Goal: Entertainment & Leisure: Consume media (video, audio)

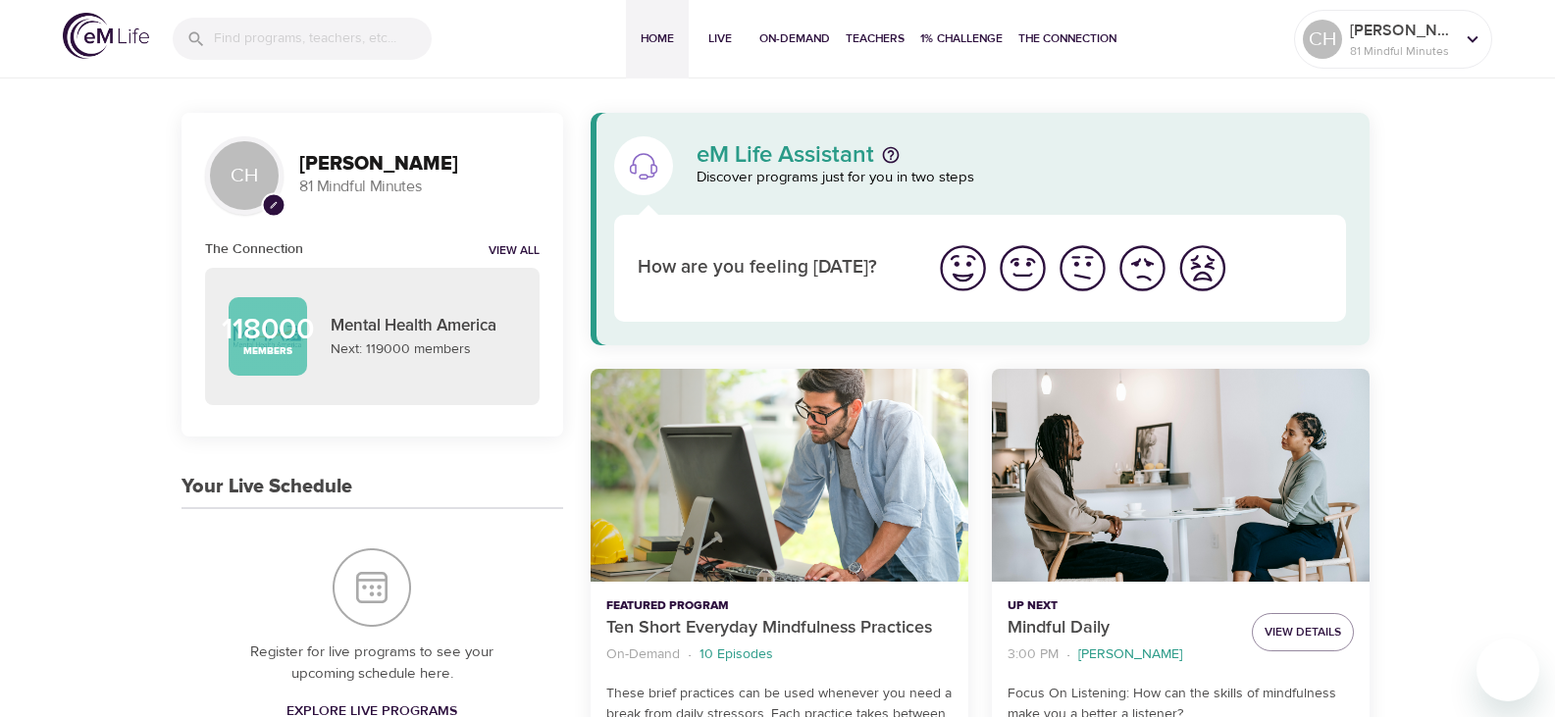
click at [1018, 275] on img "I'm feeling good" at bounding box center [1023, 268] width 54 height 54
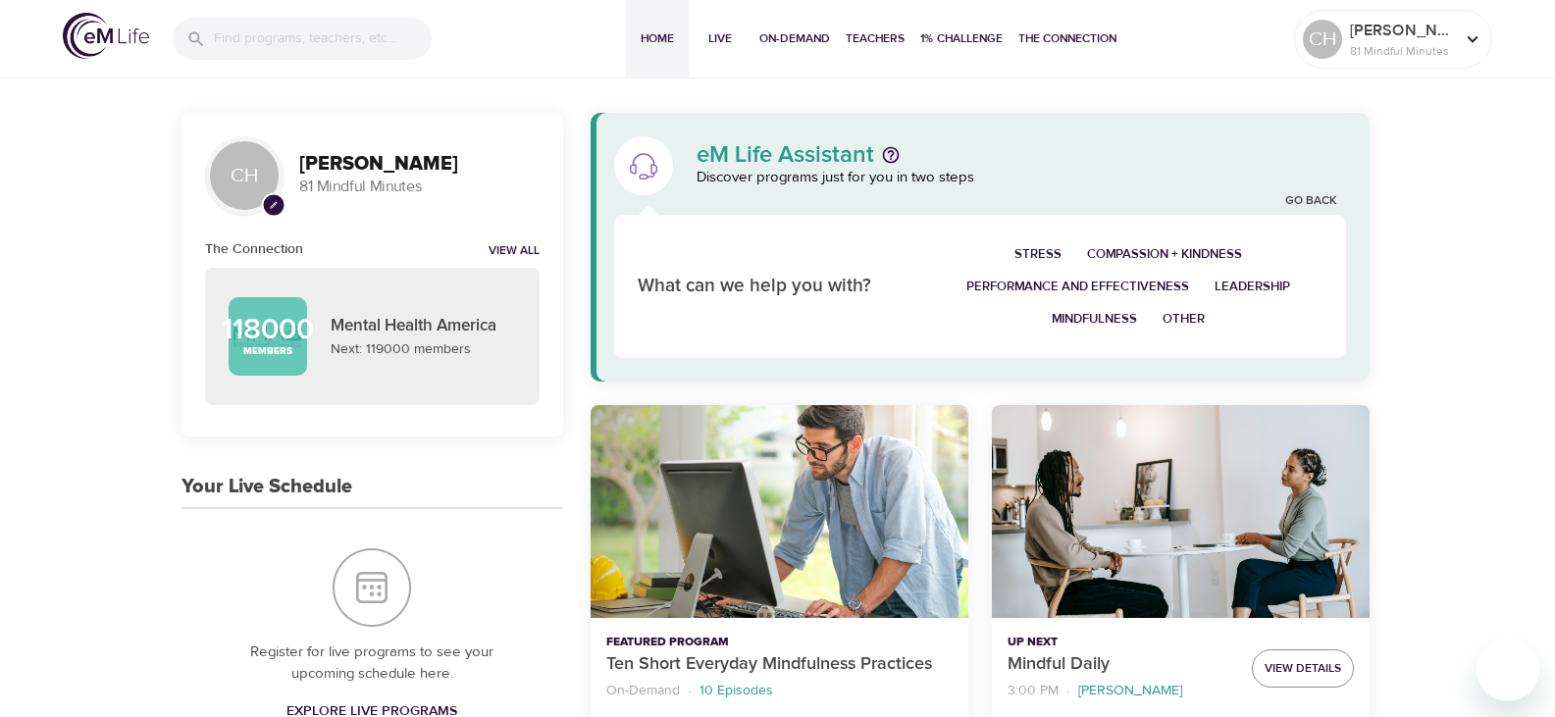
click at [1042, 248] on span "Stress" at bounding box center [1037, 254] width 47 height 23
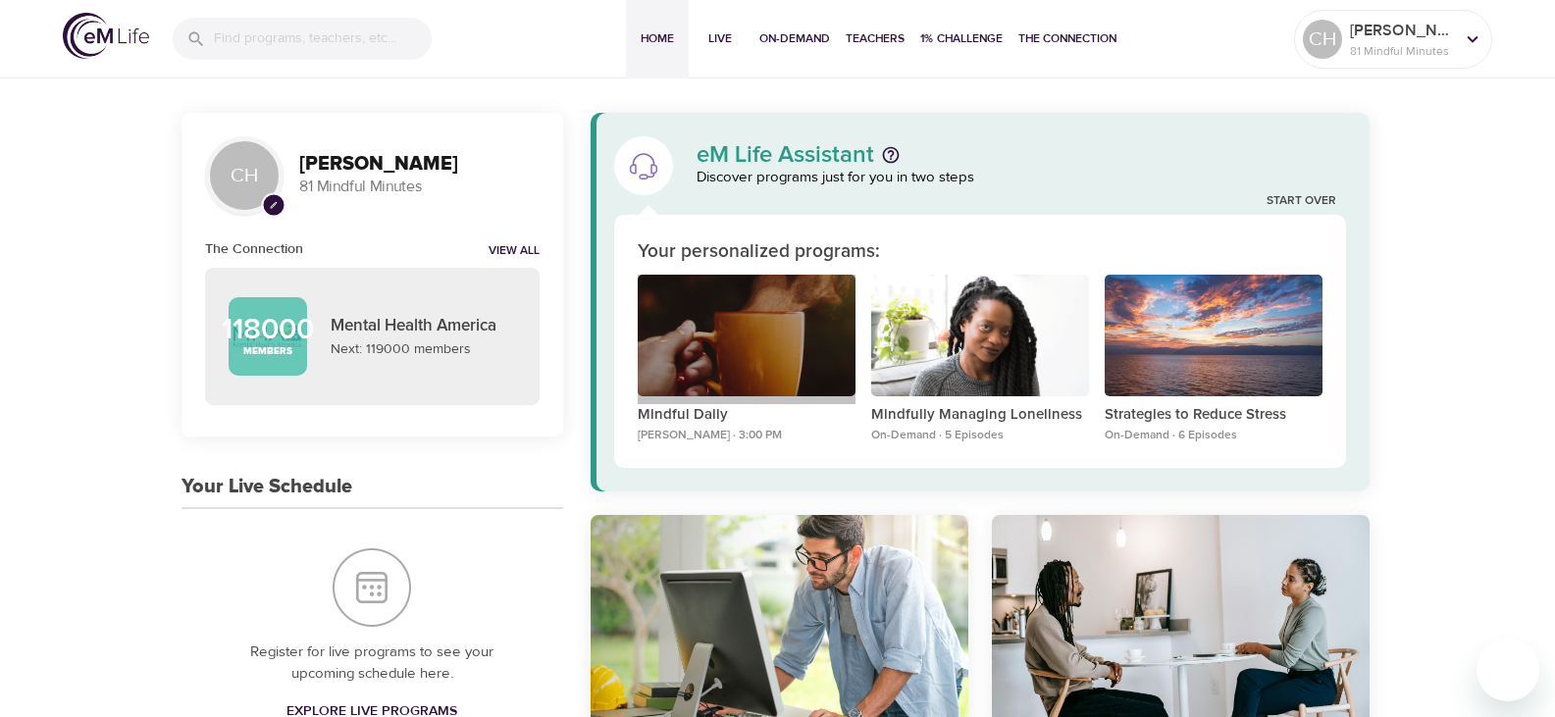
click at [738, 357] on div "Mindful Daily" at bounding box center [747, 336] width 218 height 123
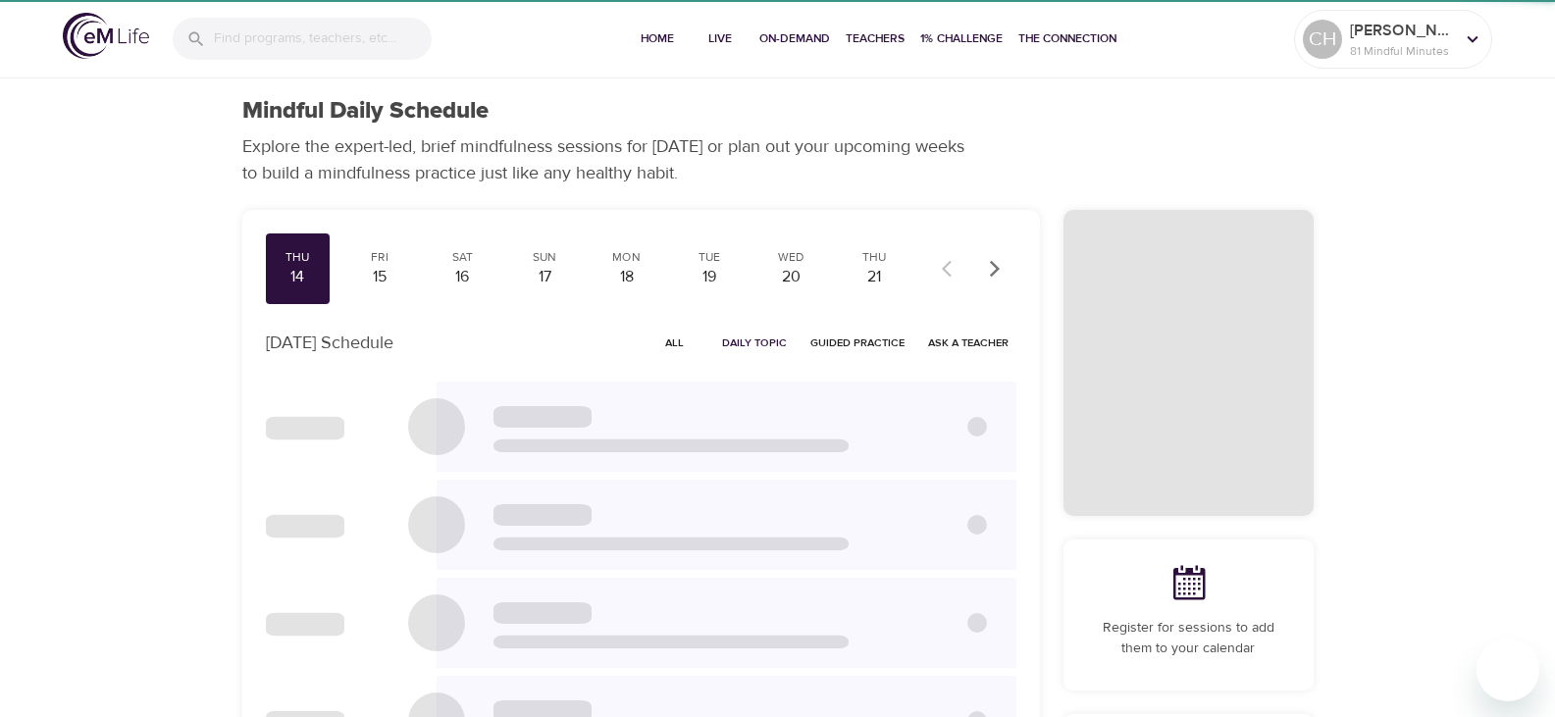
checkbox input "true"
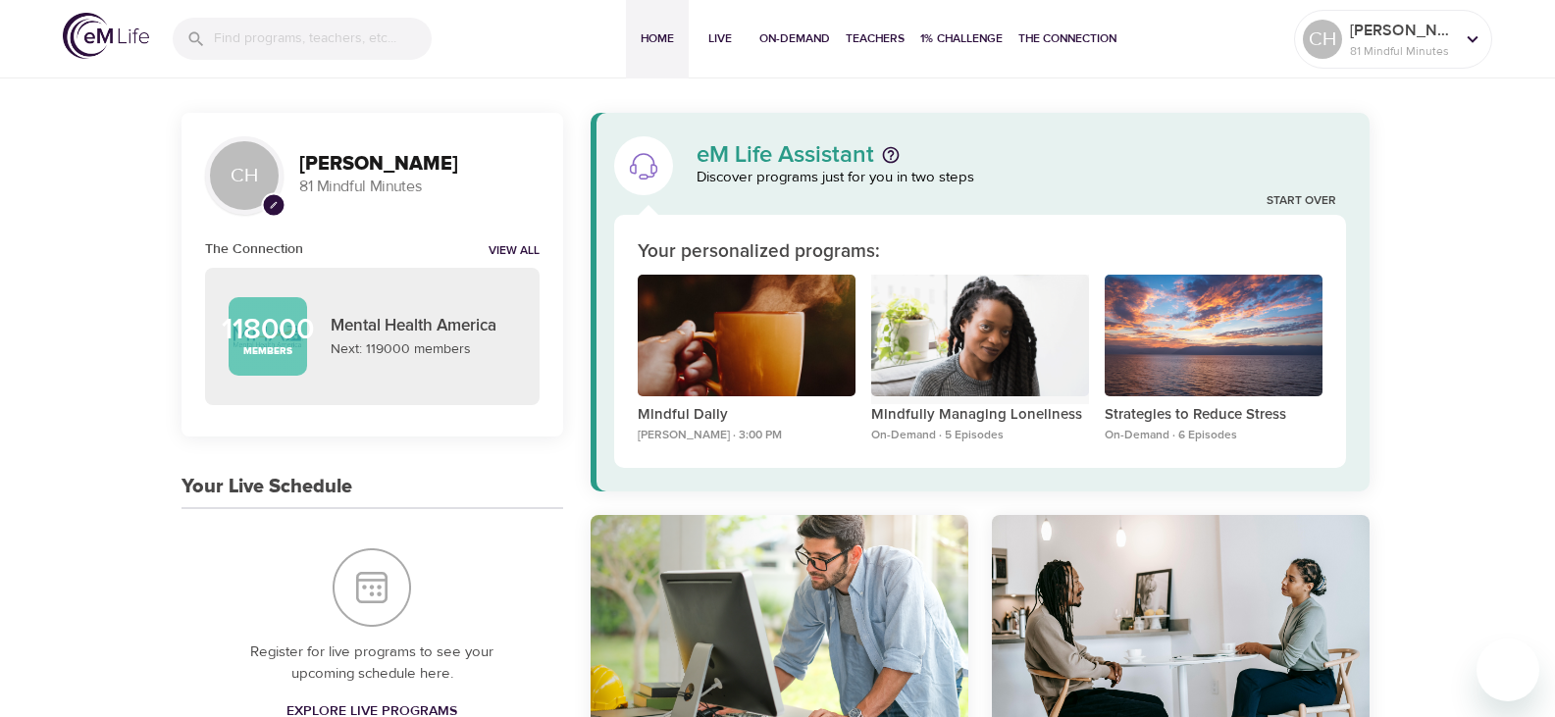
click at [954, 380] on div "Mindfully Managing Loneliness" at bounding box center [980, 336] width 218 height 123
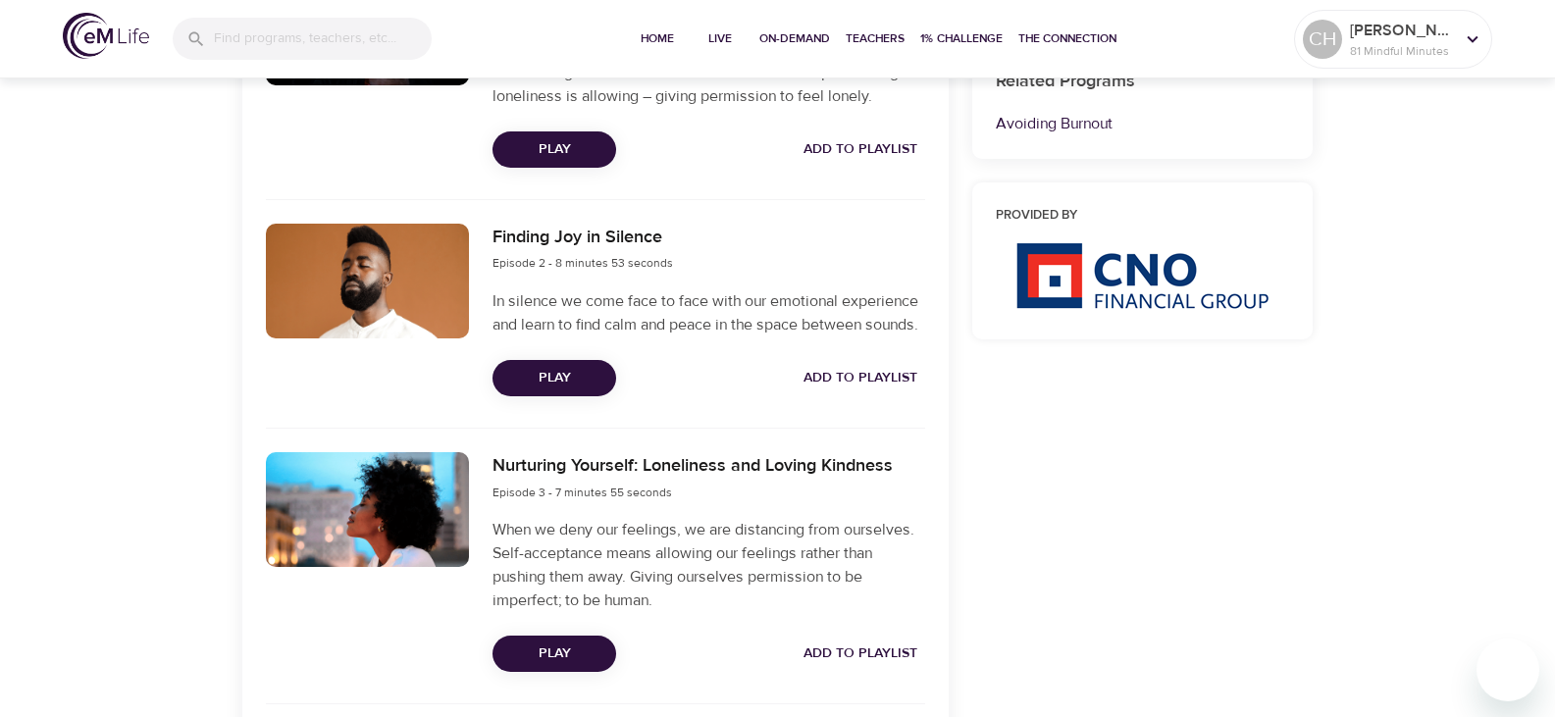
scroll to position [883, 0]
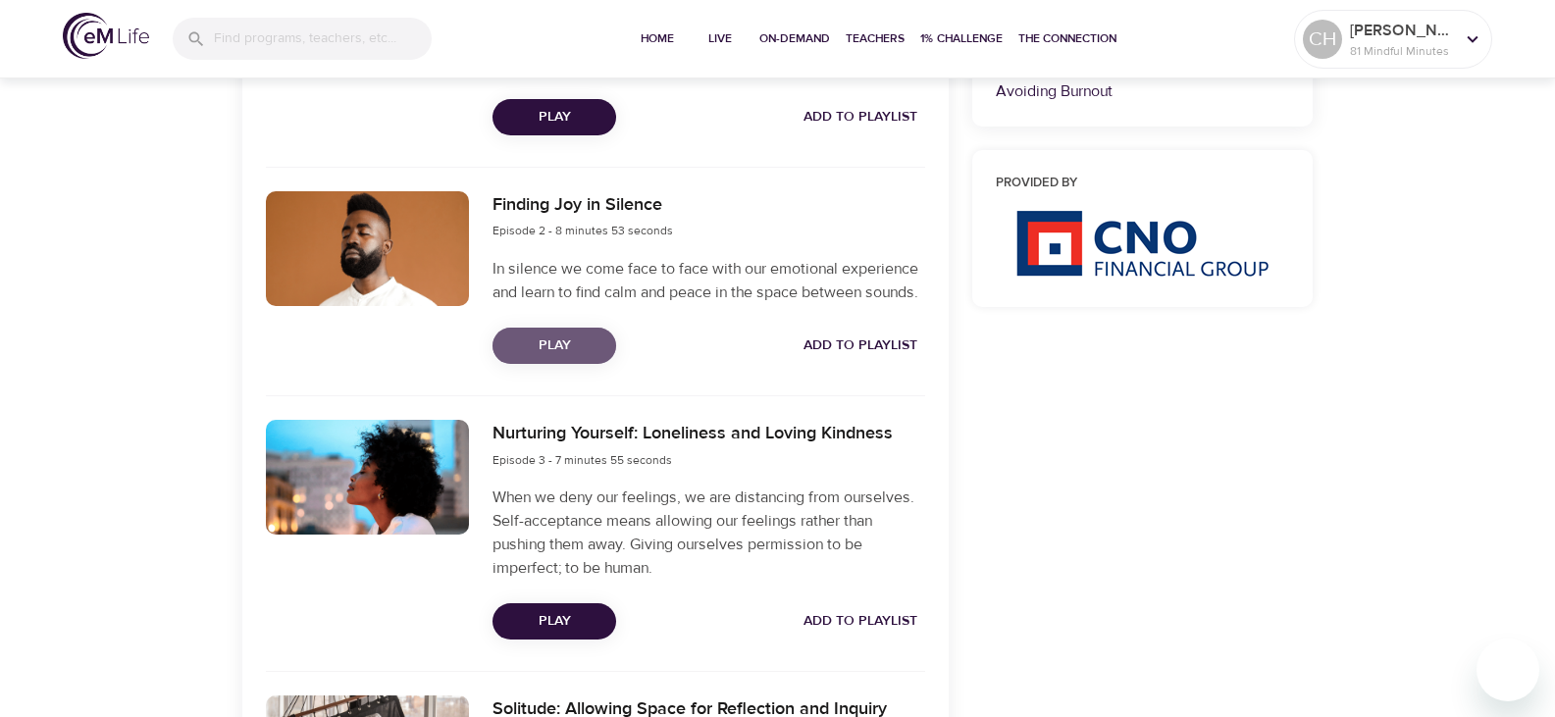
click at [555, 358] on span "Play" at bounding box center [554, 346] width 92 height 25
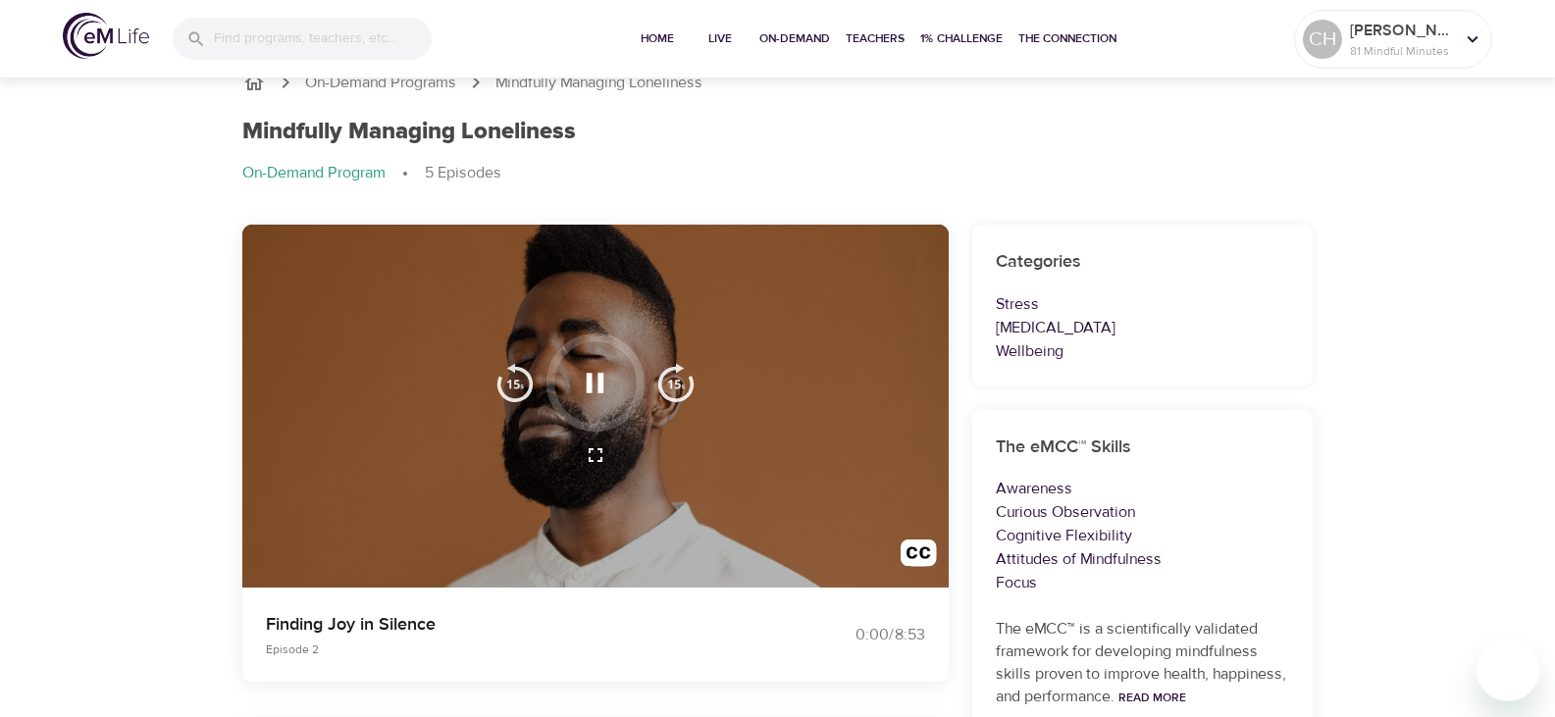
scroll to position [0, 0]
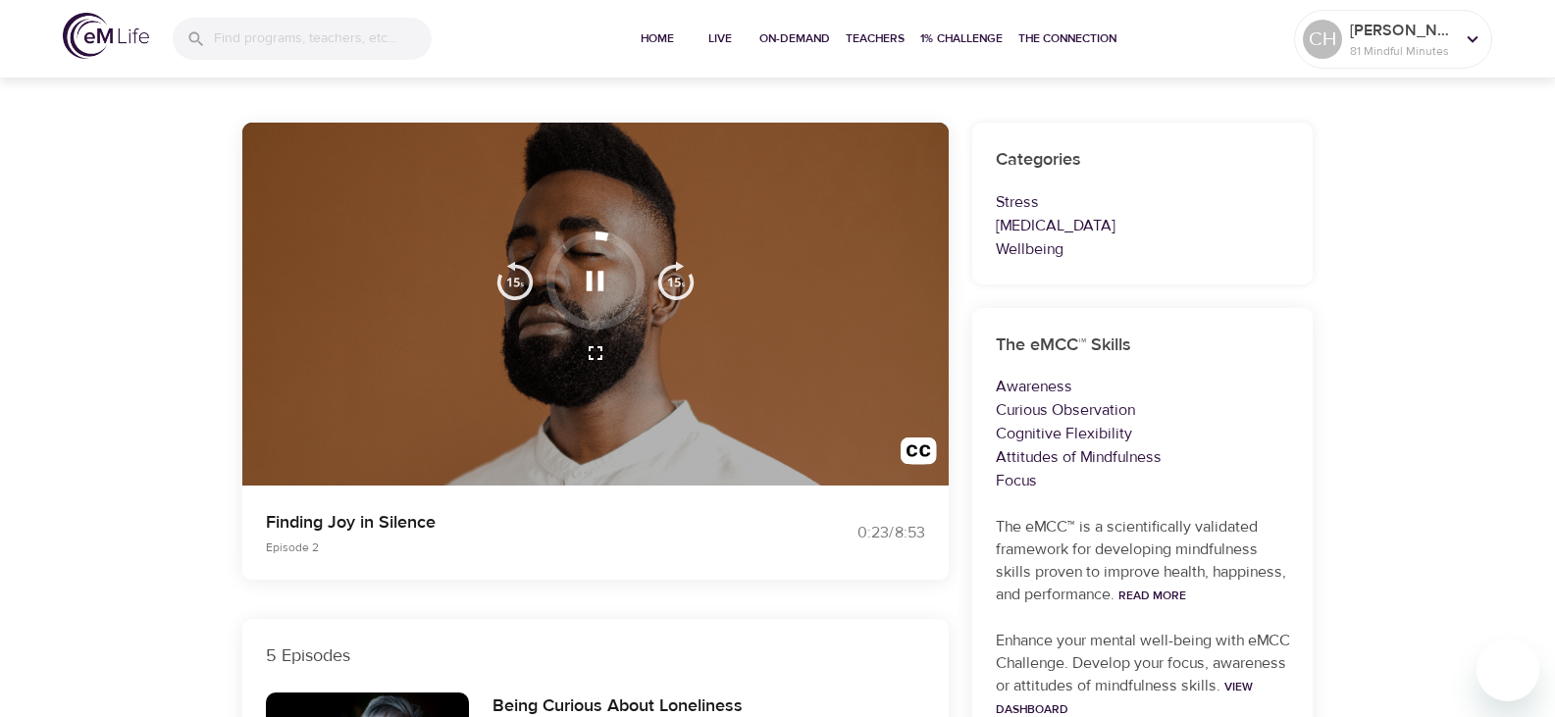
scroll to position [98, 0]
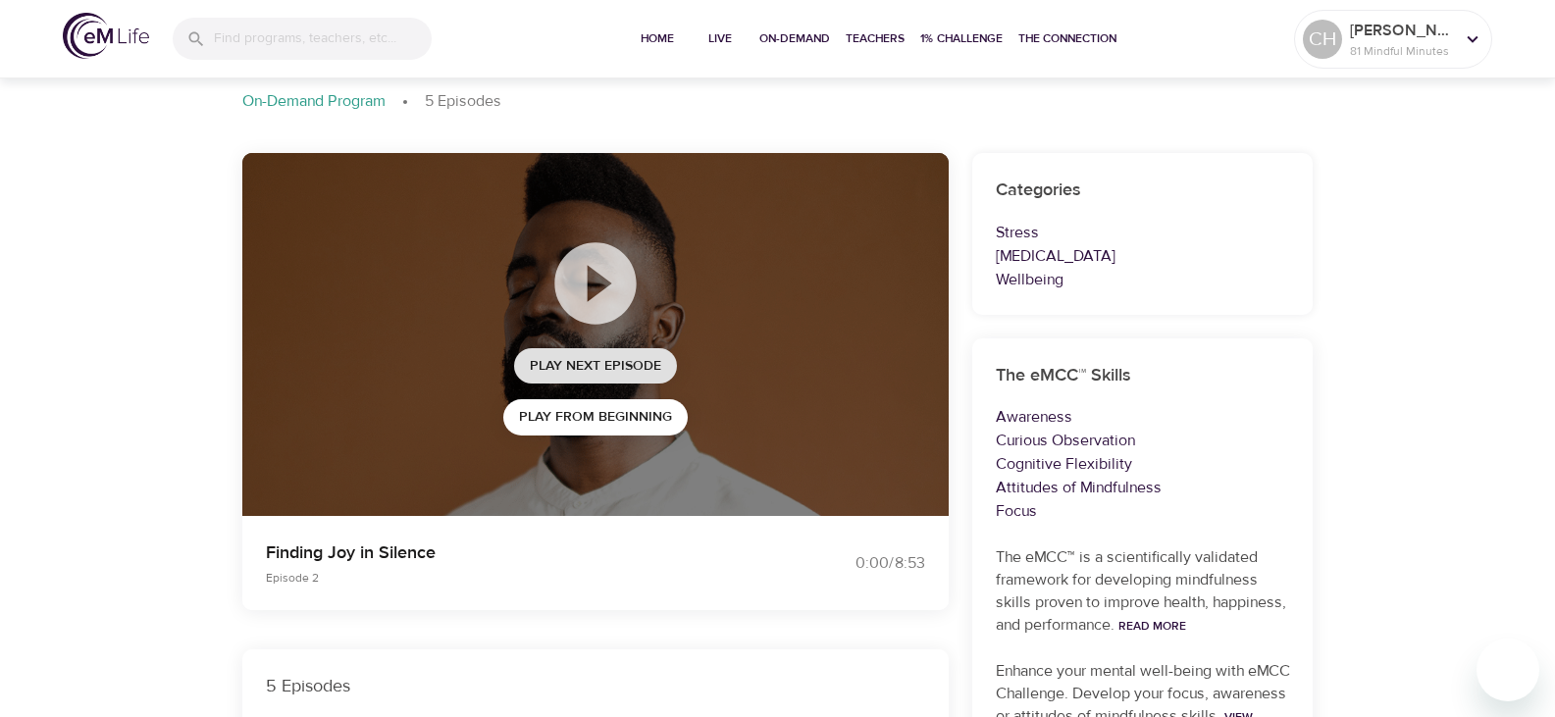
click at [597, 370] on span "Play Next Episode" at bounding box center [595, 366] width 131 height 25
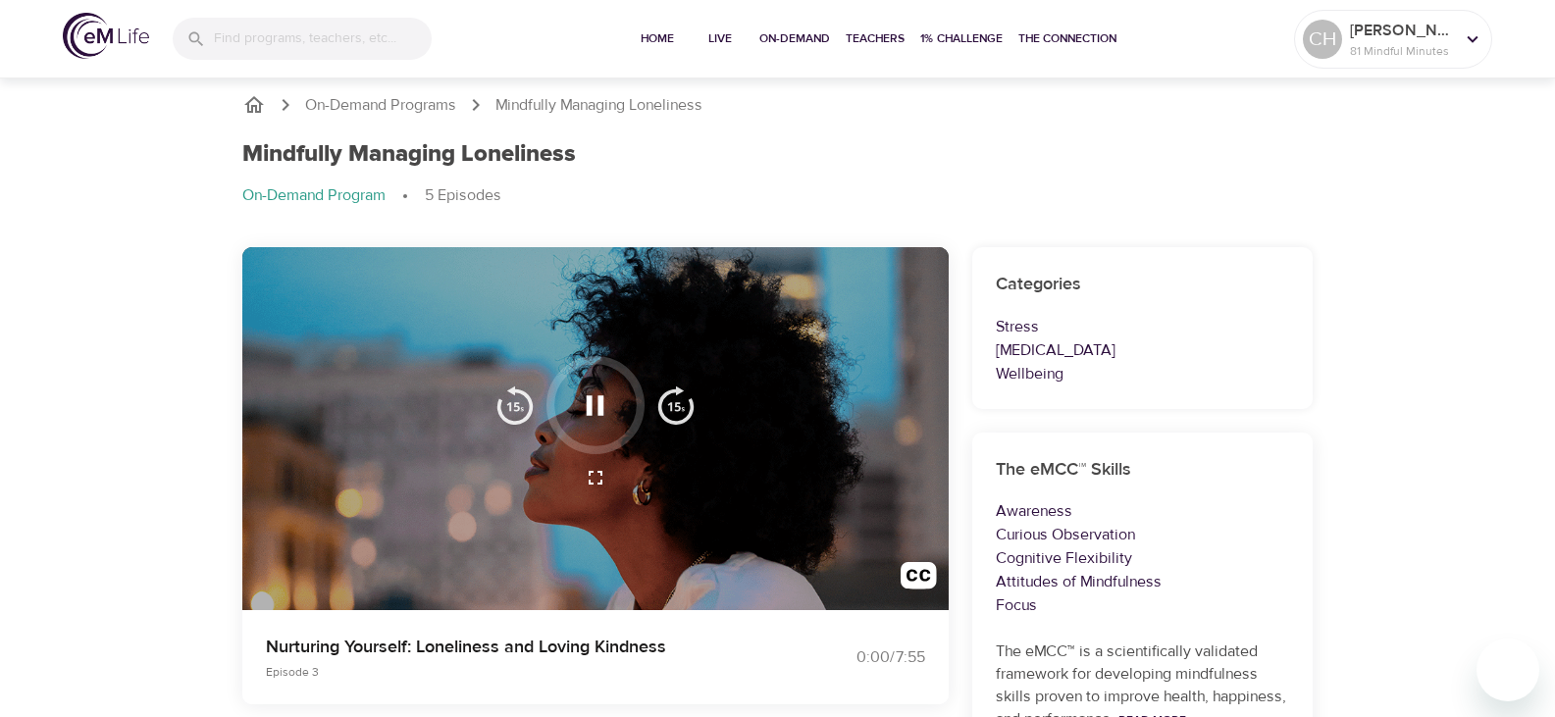
scroll to position [0, 0]
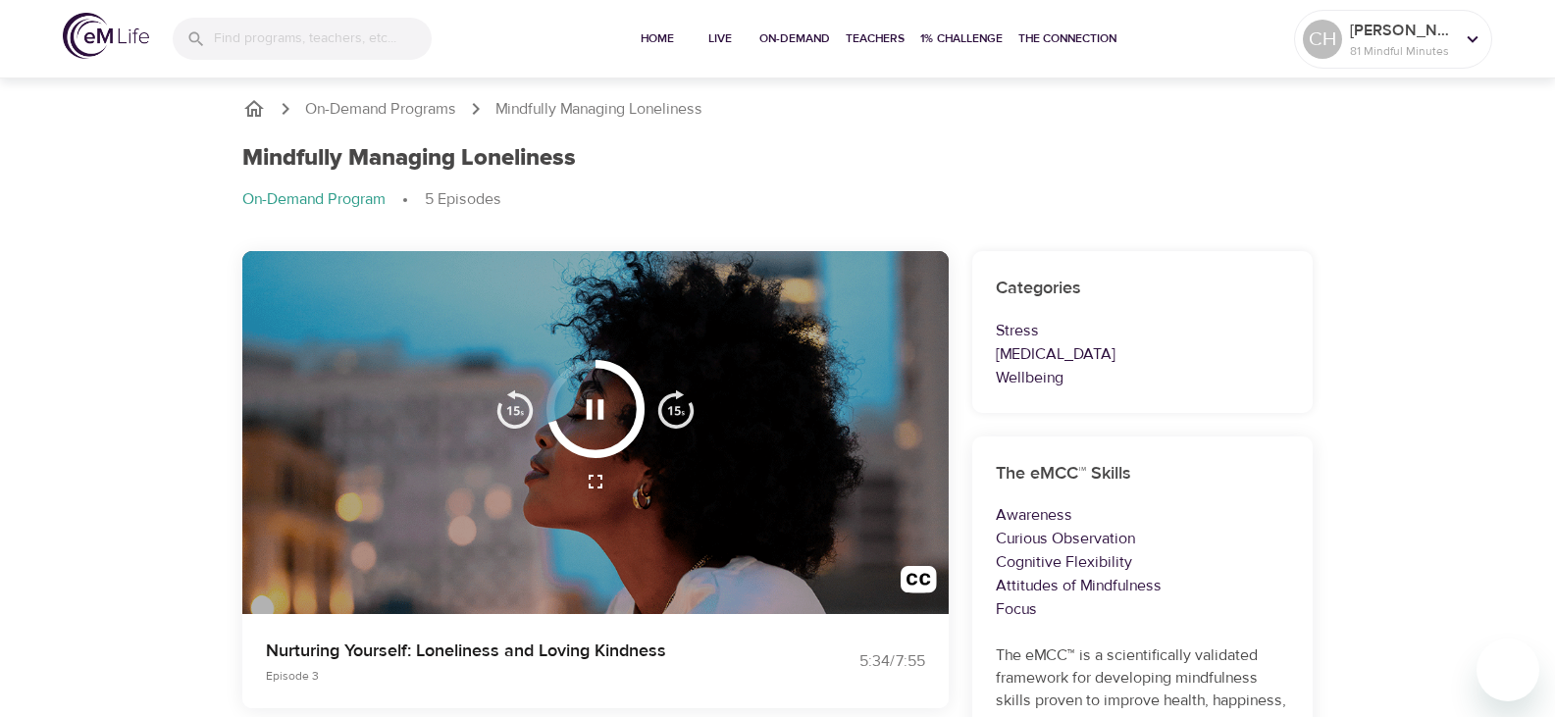
click at [605, 414] on icon "button" at bounding box center [595, 409] width 34 height 34
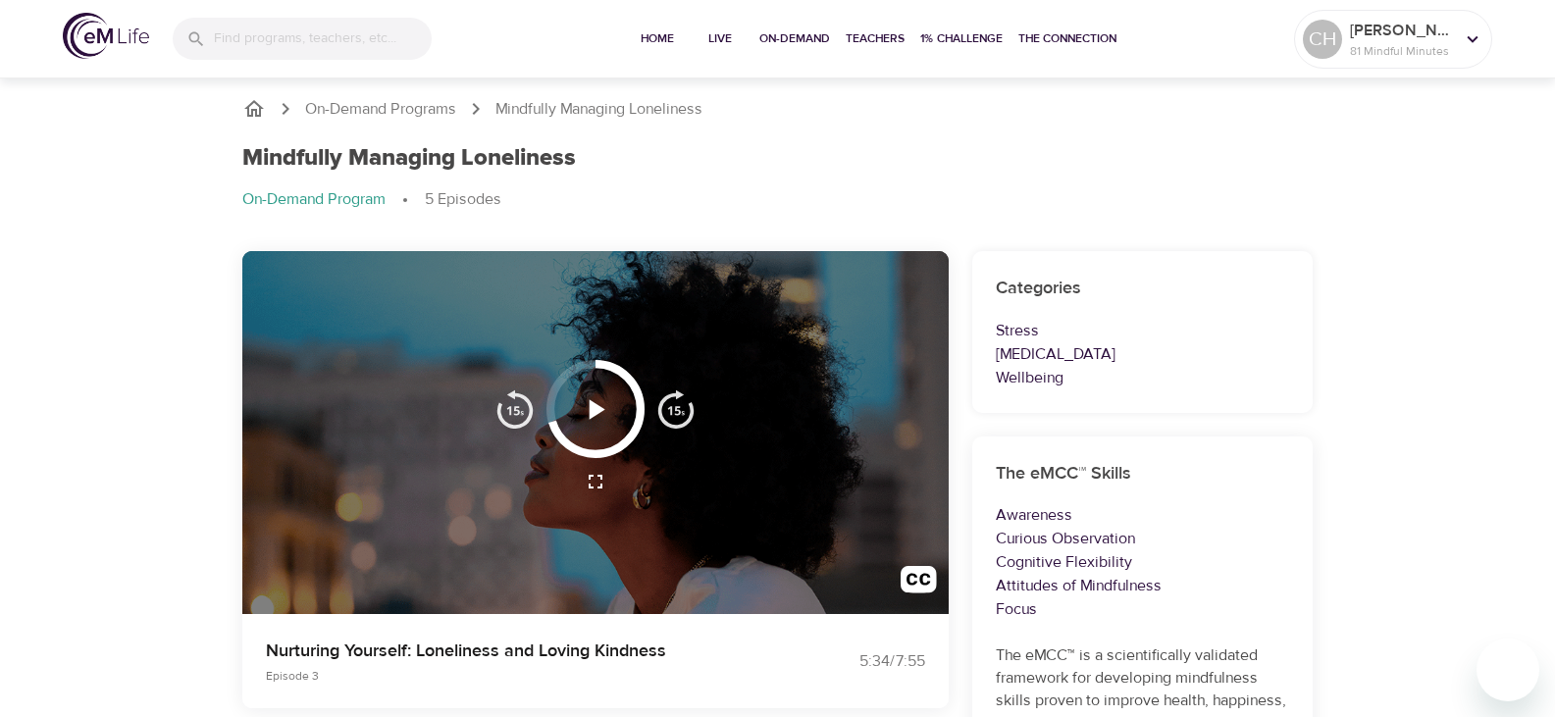
click at [593, 403] on icon "button" at bounding box center [598, 409] width 16 height 20
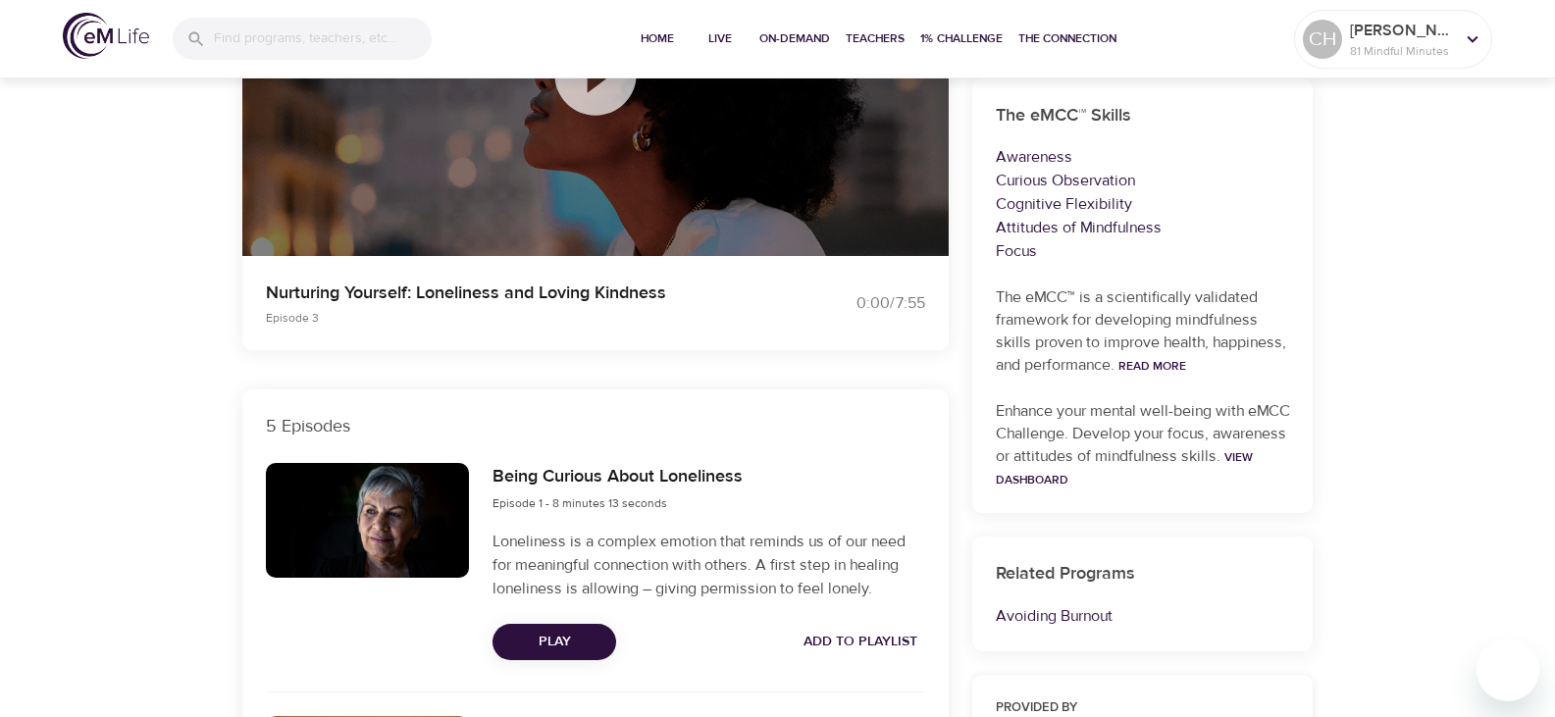
scroll to position [392, 0]
